Goal: Transaction & Acquisition: Purchase product/service

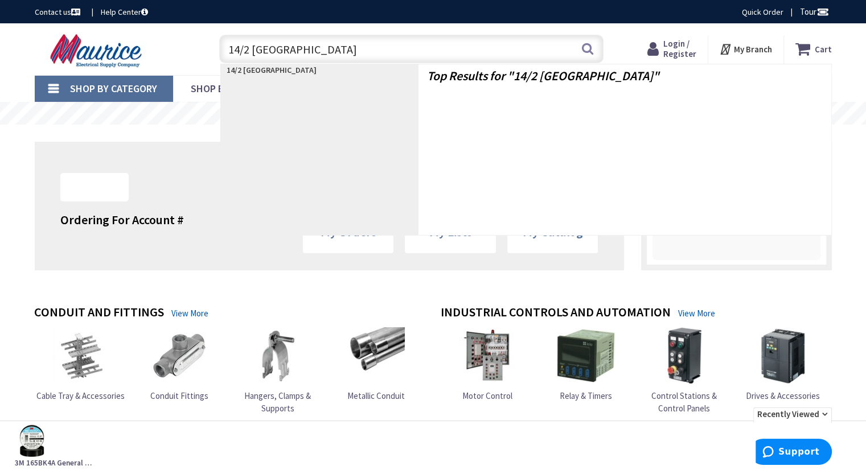
type input "14/2 romex"
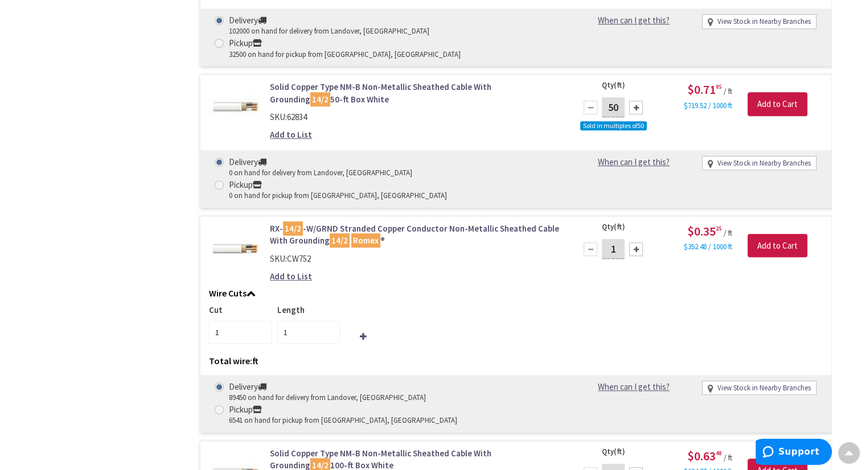
scroll to position [683, 0]
